Goal: Information Seeking & Learning: Learn about a topic

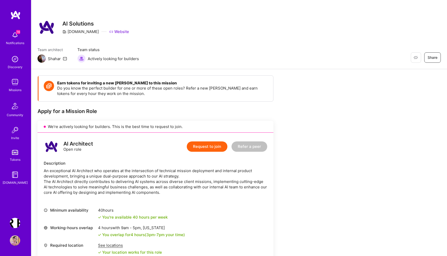
click at [209, 22] on div "Restore Not Interested Share AI Solutions A.Team Website" at bounding box center [238, 27] width 403 height 19
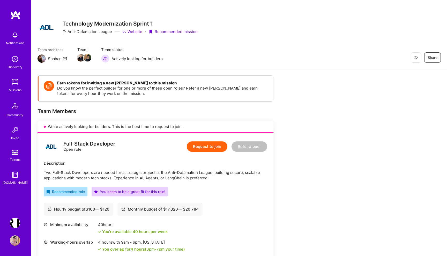
click at [337, 43] on div "Restore Not Interested Share Technology Modernization Sprint 1 Anti-Defamation …" at bounding box center [238, 34] width 415 height 69
click at [14, 241] on img at bounding box center [15, 241] width 10 height 10
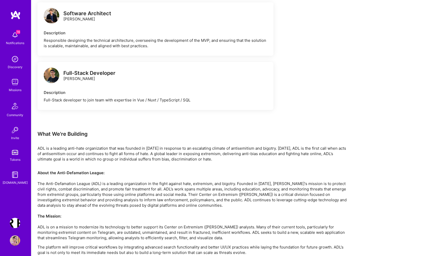
scroll to position [346, 0]
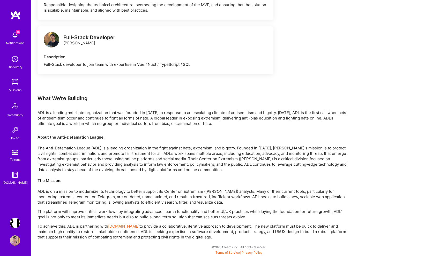
drag, startPoint x: 208, startPoint y: 238, endPoint x: 163, endPoint y: 80, distance: 164.4
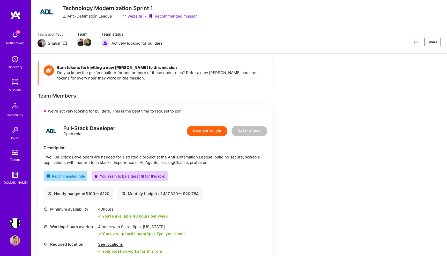
scroll to position [0, 0]
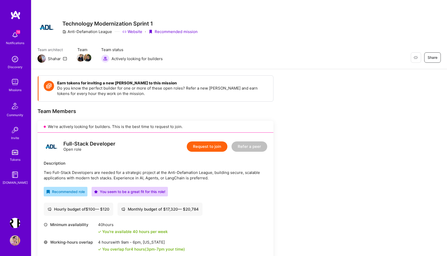
click at [63, 21] on h3 "Technology Modernization Sprint 1" at bounding box center [129, 23] width 135 height 6
copy div "Technology Modernization Sprint 1 Anti-Defamation League Website · Recommended …"
click at [279, 42] on div "Technology Modernization Sprint 1 Anti-Defamation League Website · Recommended …" at bounding box center [238, 34] width 415 height 69
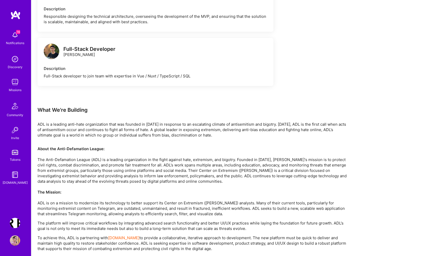
scroll to position [346, 0]
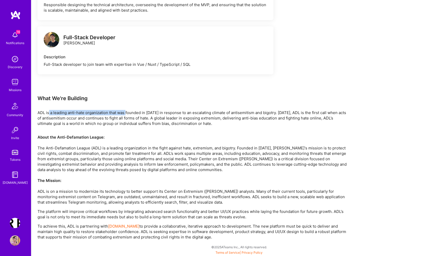
drag, startPoint x: 49, startPoint y: 114, endPoint x: 126, endPoint y: 114, distance: 77.3
click at [126, 114] on p "ADL is a leading anti-hate organization that was founded in 1913 in response to…" at bounding box center [192, 118] width 310 height 16
click at [113, 138] on p "About the Anti-Defamation League: The Anti-Defamation League (ADL) is a leading…" at bounding box center [192, 170] width 310 height 71
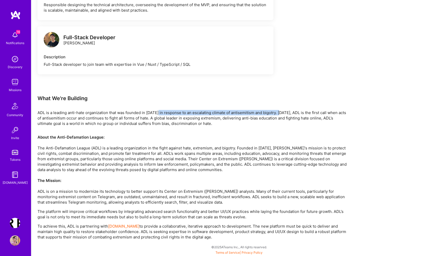
drag, startPoint x: 157, startPoint y: 111, endPoint x: 284, endPoint y: 111, distance: 126.9
click at [282, 111] on p "ADL is a leading anti-hate organization that was founded in 1913 in response to…" at bounding box center [192, 118] width 310 height 16
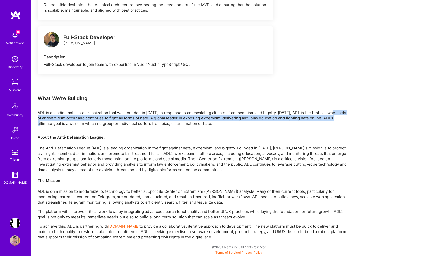
click at [334, 116] on p "ADL is a leading anti-hate organization that was founded in 1913 in response to…" at bounding box center [192, 118] width 310 height 16
click at [249, 117] on p "ADL is a leading anti-hate organization that was founded in 1913 in response to…" at bounding box center [192, 118] width 310 height 16
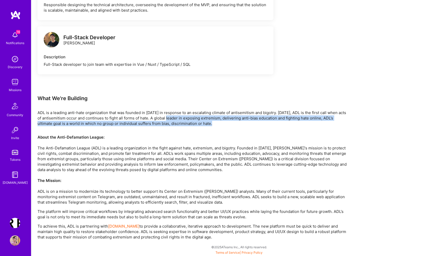
drag, startPoint x: 242, startPoint y: 129, endPoint x: 166, endPoint y: 116, distance: 77.1
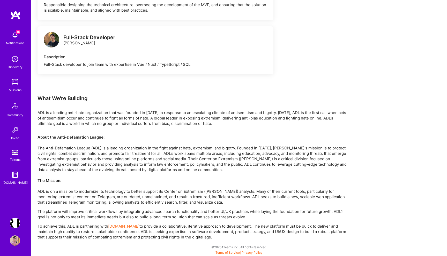
drag, startPoint x: 94, startPoint y: 109, endPoint x: 168, endPoint y: 116, distance: 74.5
click at [255, 125] on p "ADL is a leading anti-hate organization that was founded in 1913 in response to…" at bounding box center [192, 118] width 310 height 16
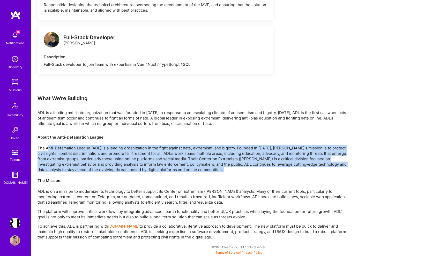
drag, startPoint x: 48, startPoint y: 146, endPoint x: 132, endPoint y: 178, distance: 89.7
click at [132, 178] on p "About the Anti-Defamation League: The Anti-Defamation League (ADL) is a leading…" at bounding box center [192, 170] width 310 height 71
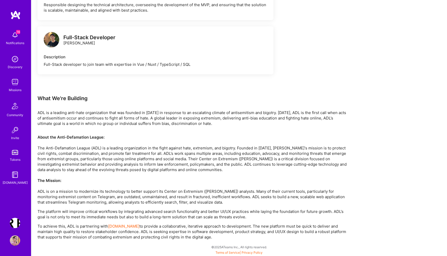
click at [190, 183] on p "About the Anti-Defamation League: The Anti-Defamation League (ADL) is a leading…" at bounding box center [192, 170] width 310 height 71
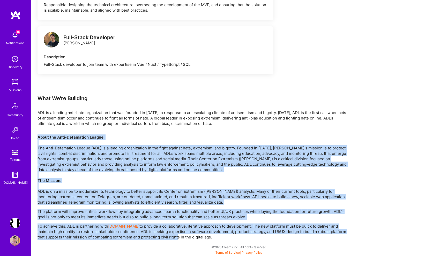
drag, startPoint x: 168, startPoint y: 238, endPoint x: 129, endPoint y: 120, distance: 124.6
click at [82, 191] on p "About the Anti-Defamation League: The Anti-Defamation League (ADL) is a leading…" at bounding box center [192, 170] width 310 height 71
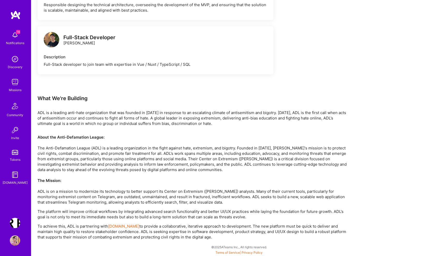
drag, startPoint x: 176, startPoint y: 234, endPoint x: 134, endPoint y: 55, distance: 184.0
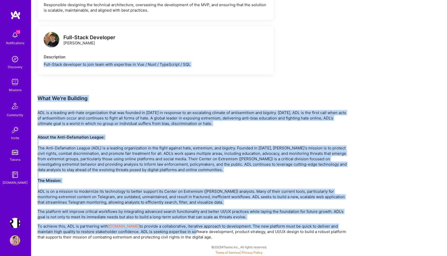
click at [193, 155] on p "About the Anti-Defamation League: The Anti-Defamation League (ADL) is a leading…" at bounding box center [192, 170] width 310 height 71
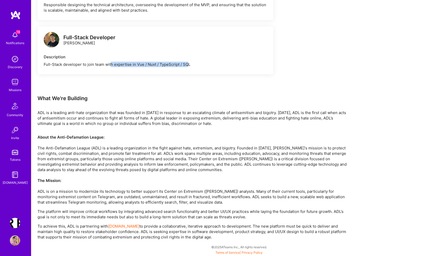
drag, startPoint x: 111, startPoint y: 59, endPoint x: 192, endPoint y: 59, distance: 80.4
click at [191, 62] on div "Full-Stack developer to join team with expertise in Vue / Nuxt / TypeScript / S…" at bounding box center [155, 64] width 223 height 5
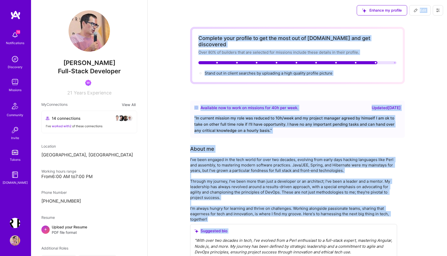
drag, startPoint x: 176, startPoint y: 17, endPoint x: 249, endPoint y: 230, distance: 224.6
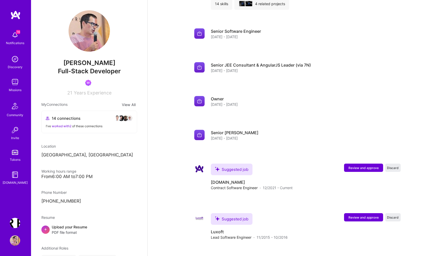
scroll to position [1498, 0]
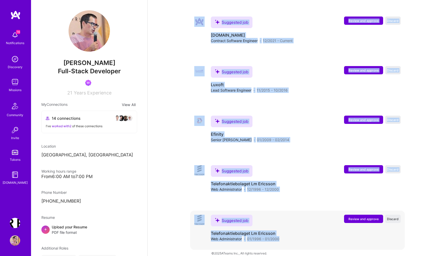
click at [288, 241] on div "Suggested job Review and approve Discard Suggested job Telefonaktiebolaget Lm E…" at bounding box center [297, 230] width 215 height 39
copy div "Lore Ipsumdol sita consect ad eli sed doei tem in U.Labo etd mag aliquaenim Adm…"
